Goal: Information Seeking & Learning: Learn about a topic

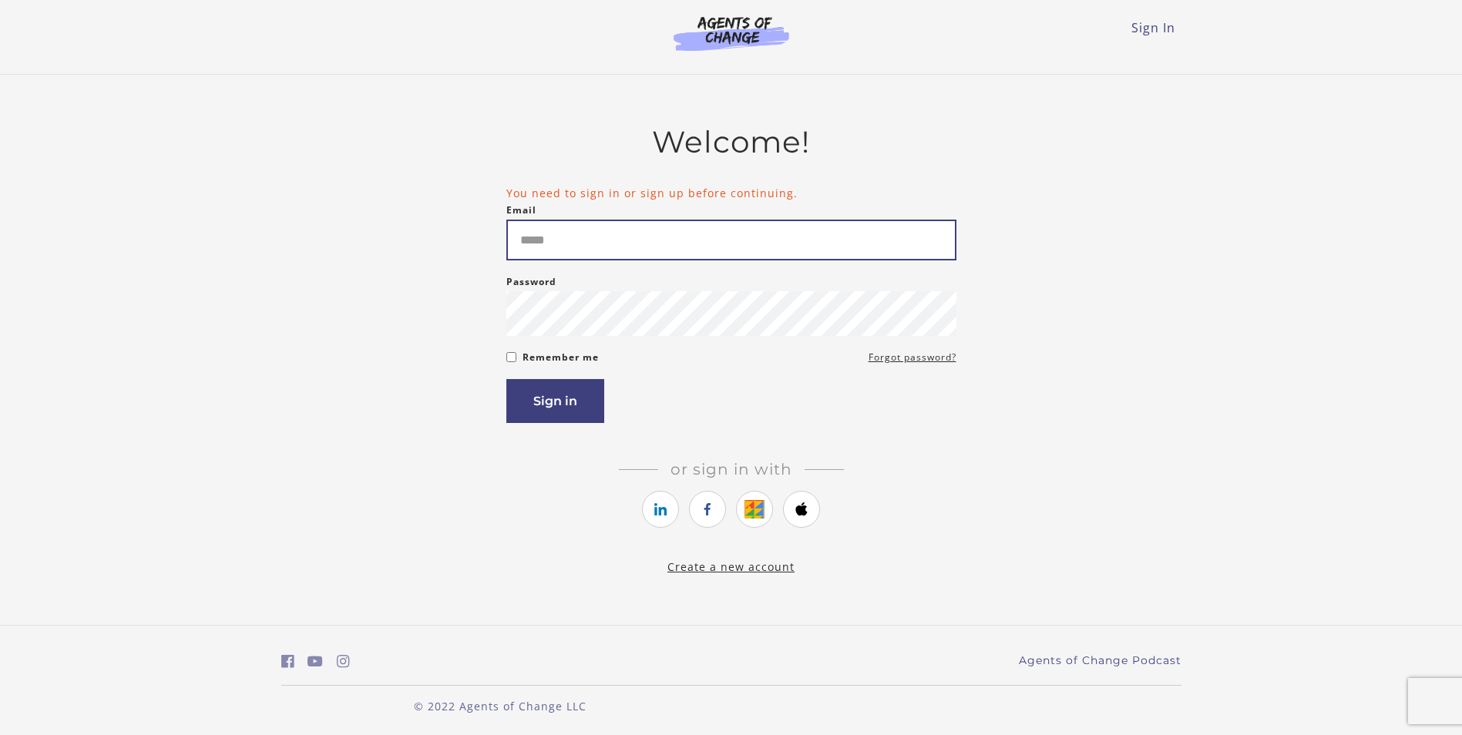
type input "**********"
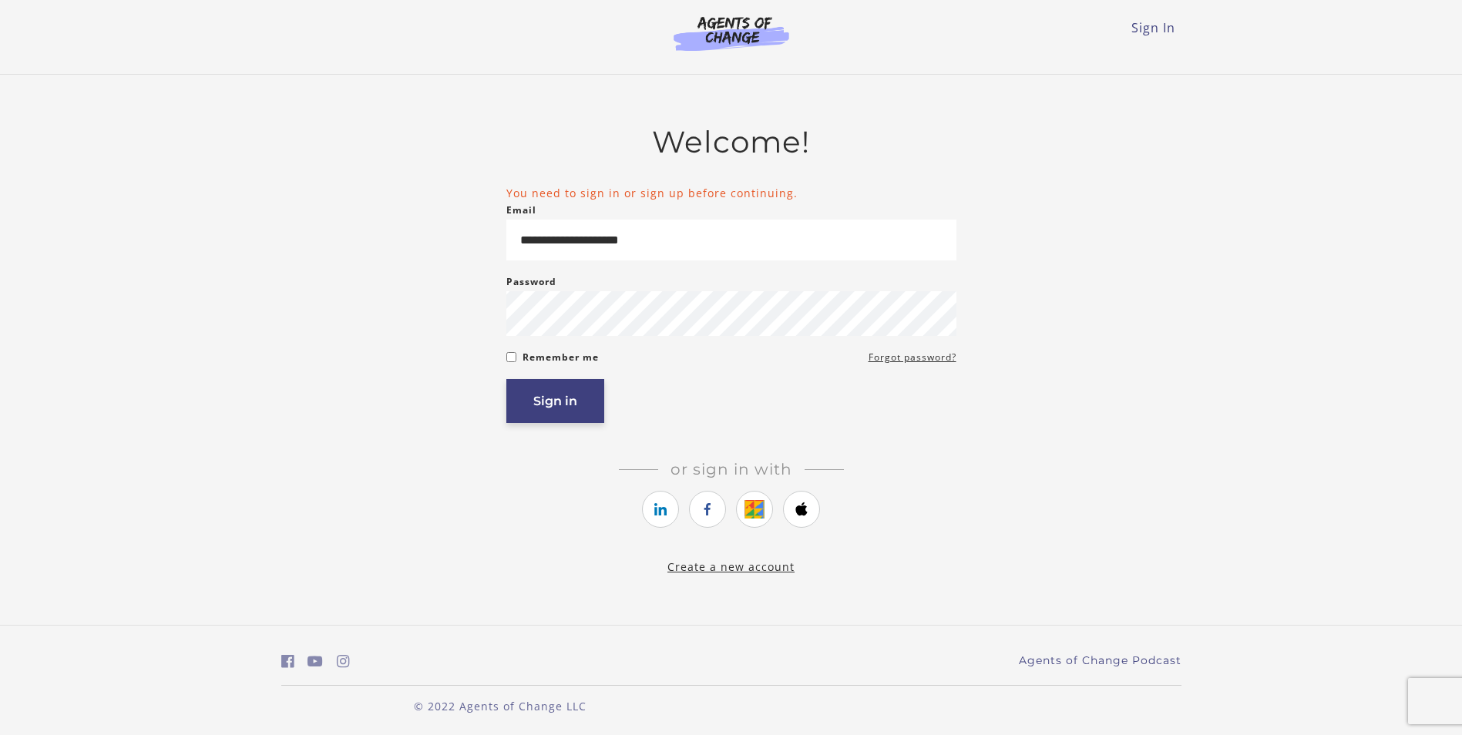
click at [550, 403] on button "Sign in" at bounding box center [555, 401] width 98 height 44
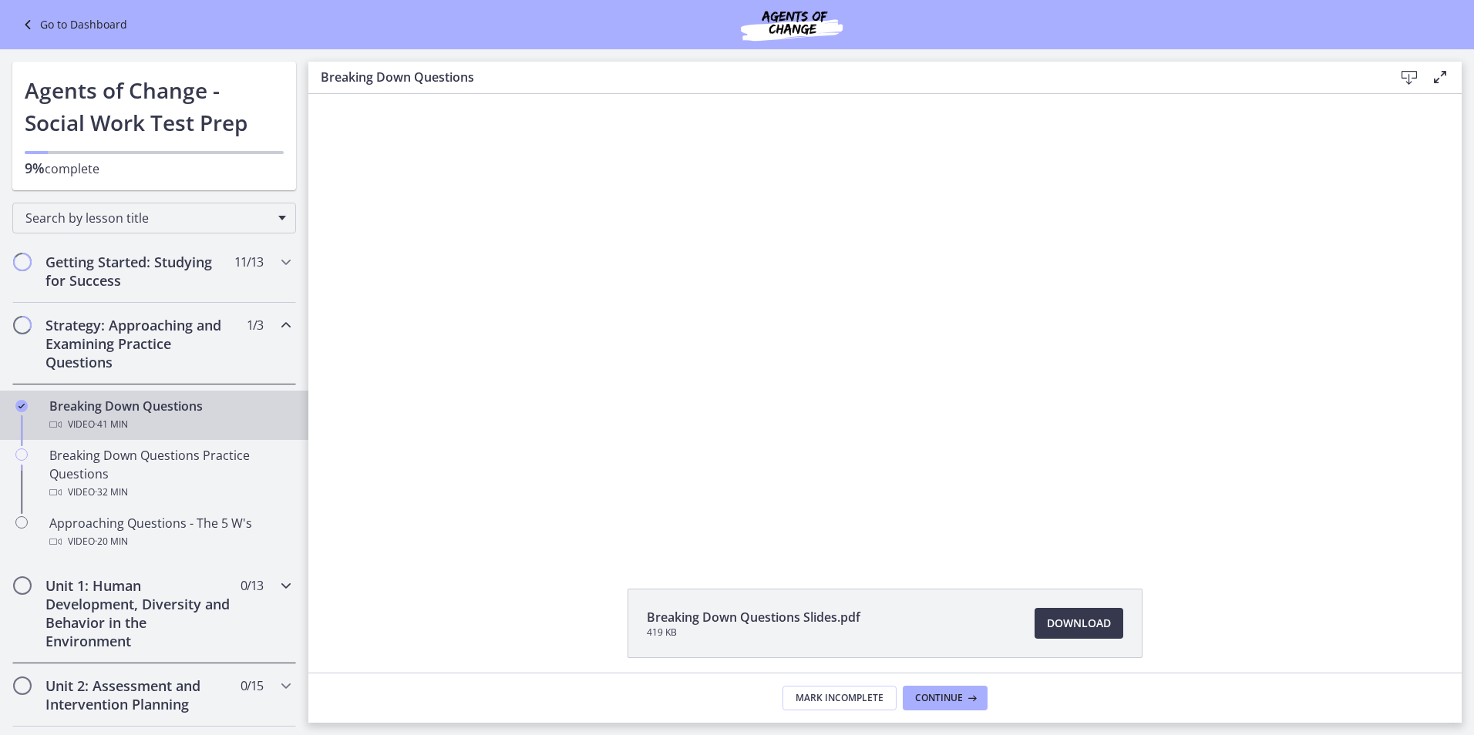
click at [278, 590] on icon "Chapters" at bounding box center [286, 586] width 18 height 18
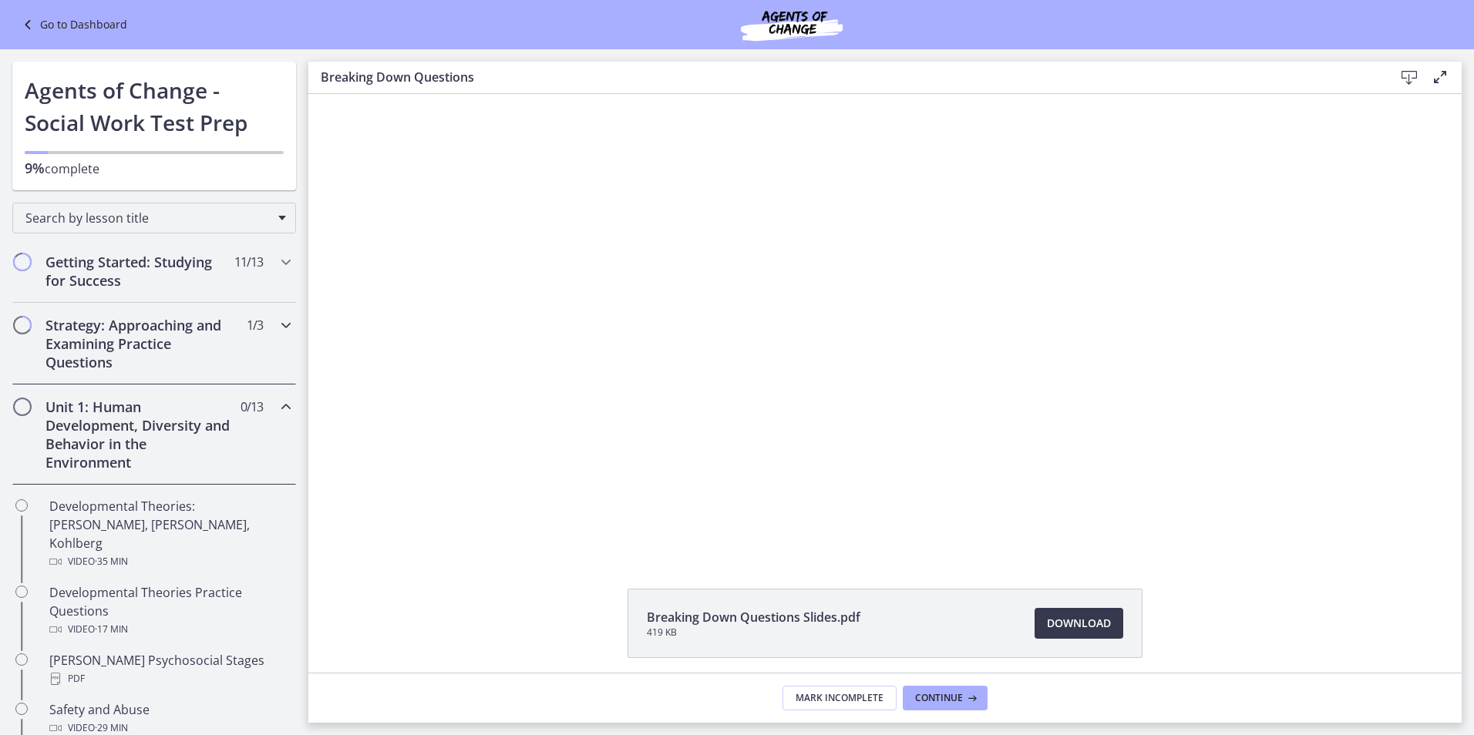
click at [277, 321] on icon "Chapters" at bounding box center [286, 325] width 18 height 18
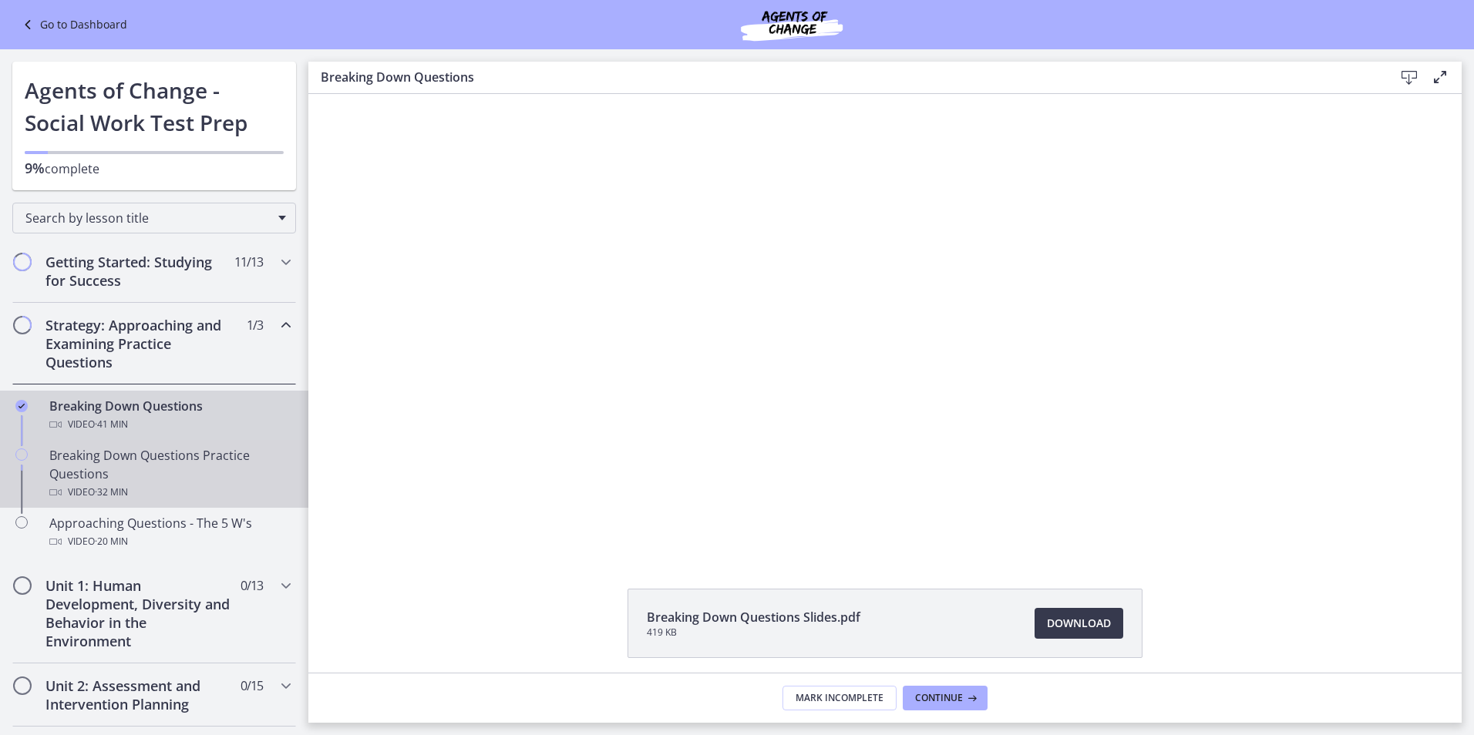
click at [136, 483] on div "Breaking Down Questions Practice Questions Video · 32 min" at bounding box center [169, 473] width 240 height 55
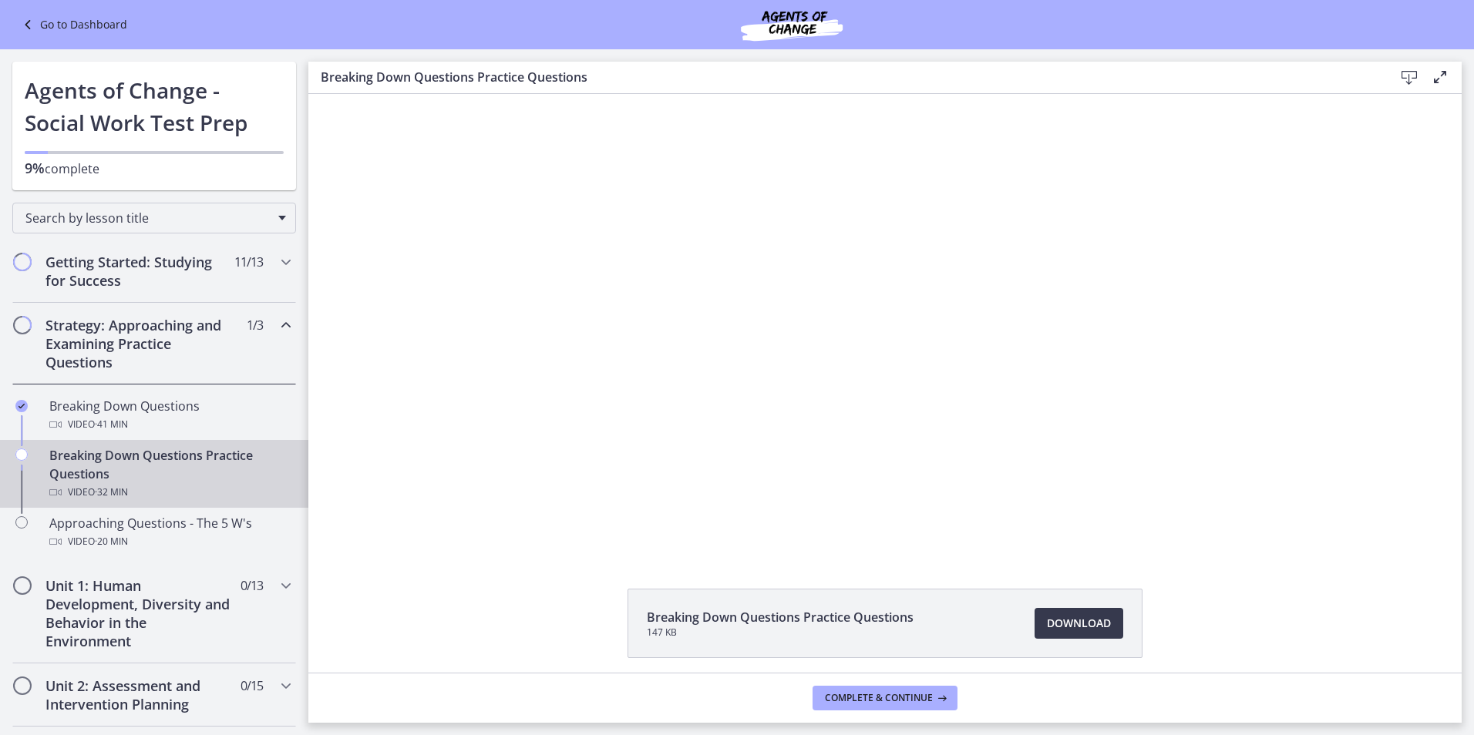
click at [843, 447] on div at bounding box center [885, 323] width 913 height 459
click at [845, 328] on div at bounding box center [885, 323] width 913 height 459
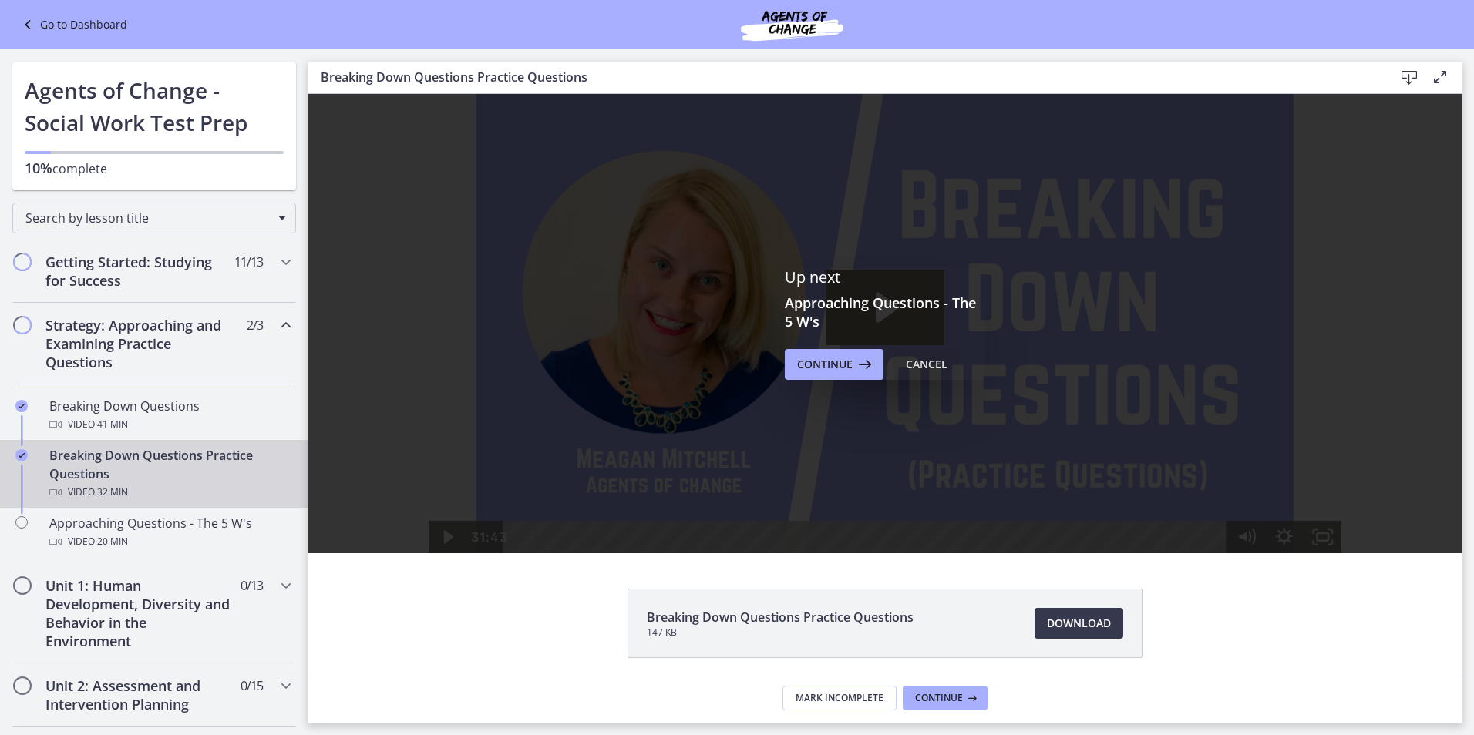
click at [946, 370] on button "Cancel" at bounding box center [926, 364] width 66 height 31
